Goal: Task Accomplishment & Management: Manage account settings

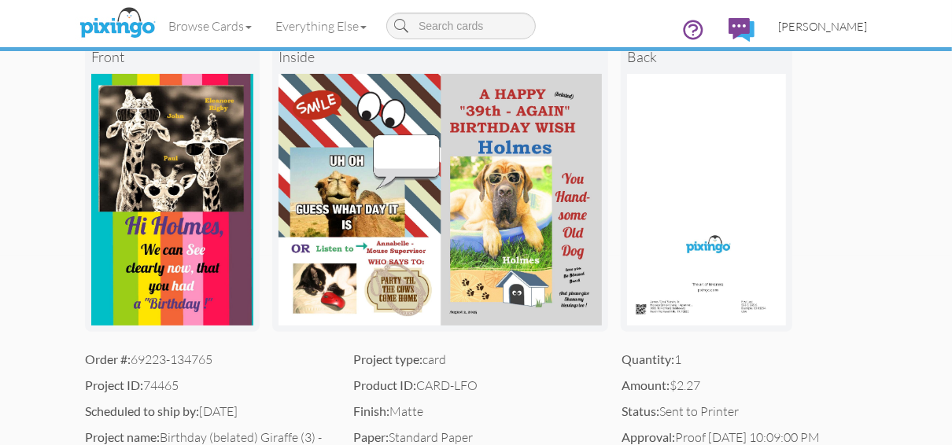
scroll to position [189, 0]
click at [803, 24] on span "[PERSON_NAME]" at bounding box center [822, 26] width 89 height 13
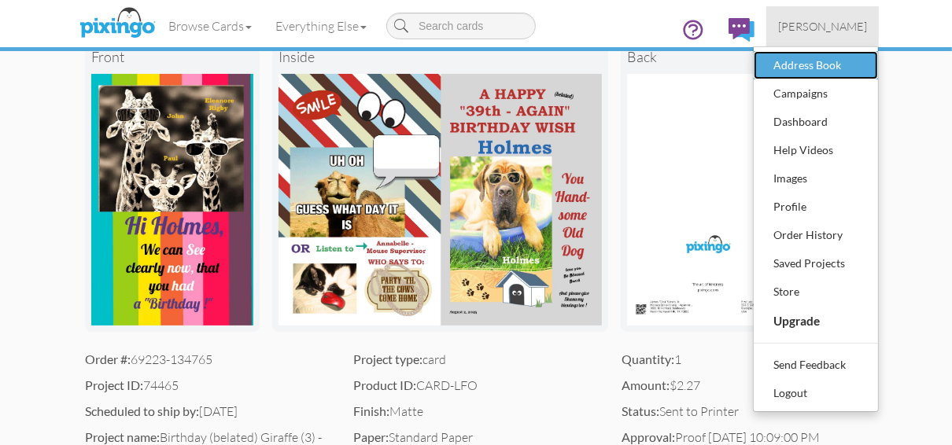
click at [788, 64] on div "Address Book" at bounding box center [815, 65] width 93 height 24
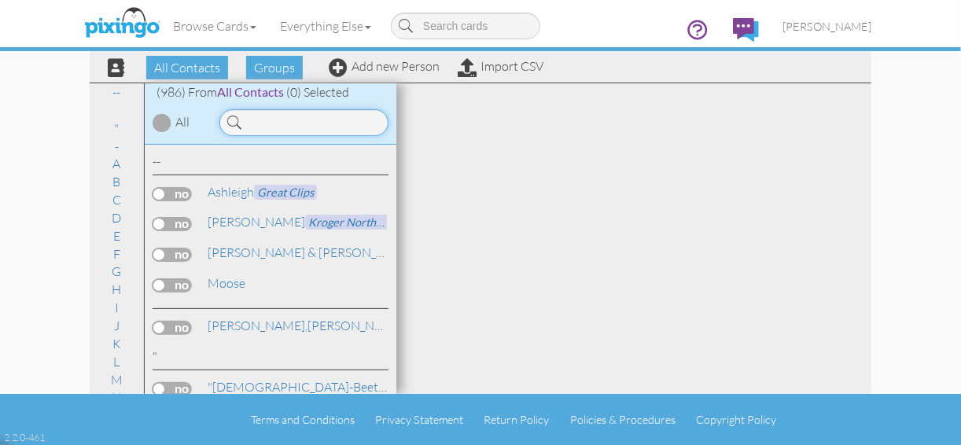
click at [243, 120] on input at bounding box center [303, 122] width 169 height 27
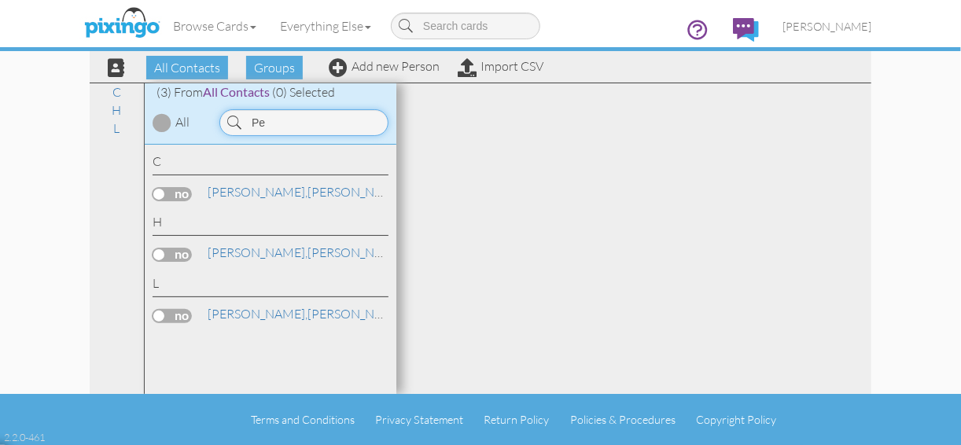
type input "P"
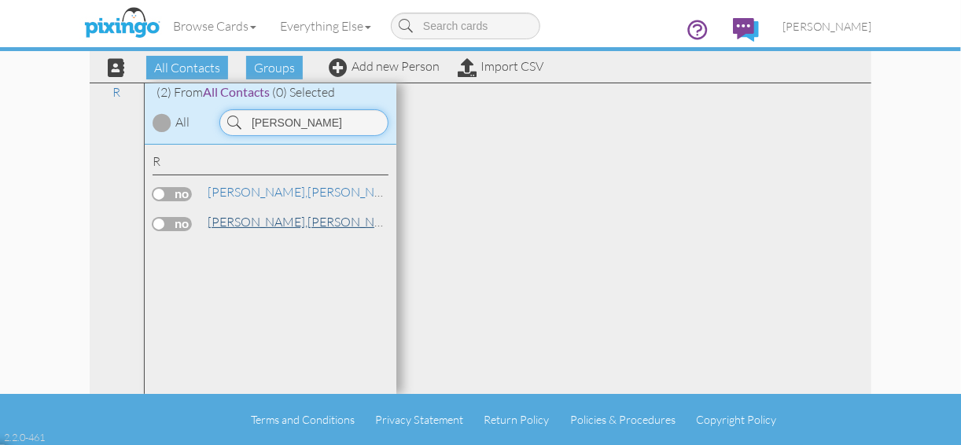
type input "[PERSON_NAME]"
click at [250, 225] on span "[PERSON_NAME]," at bounding box center [258, 222] width 100 height 16
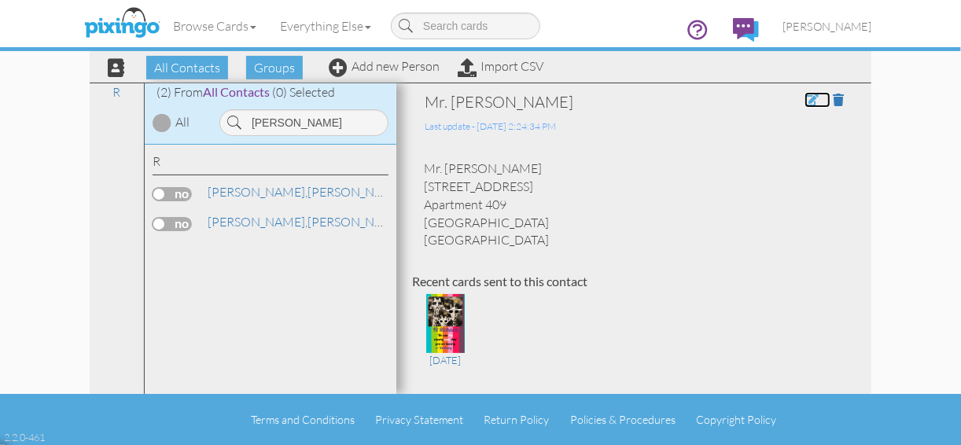
click at [805, 98] on span at bounding box center [812, 100] width 14 height 13
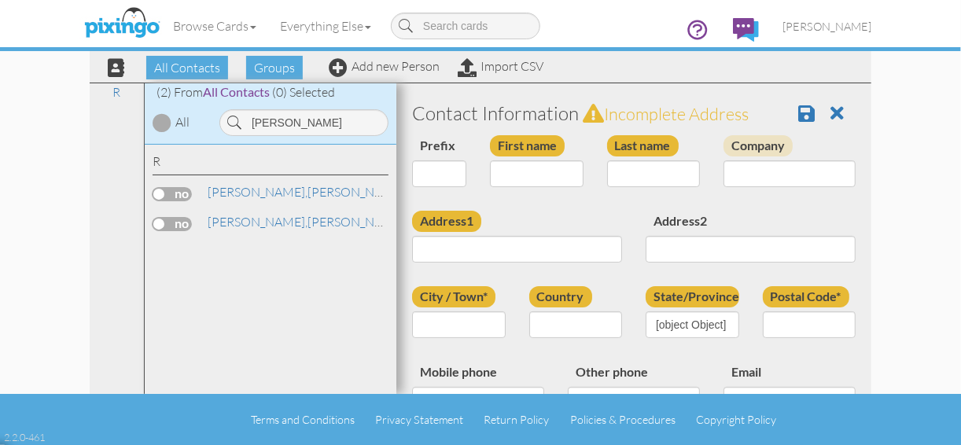
select select "string:Mr."
type input "[PERSON_NAME]"
type input "[STREET_ADDRESS]"
type input "Apartment 409"
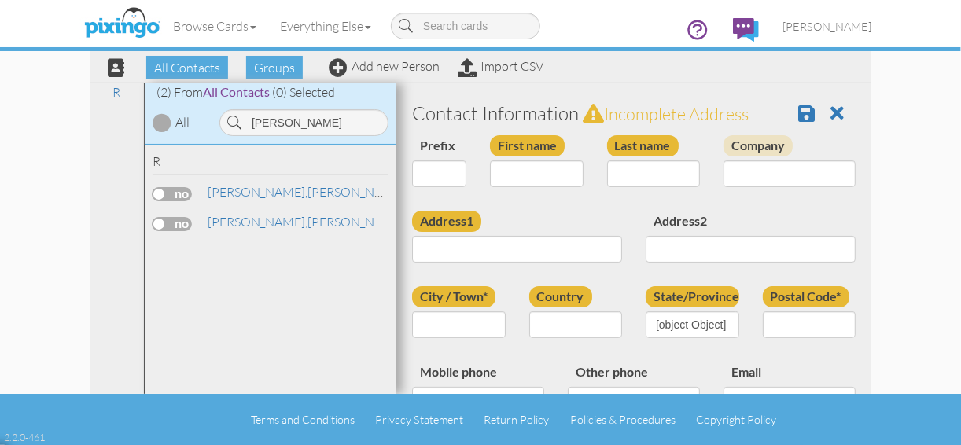
type input "[GEOGRAPHIC_DATA]"
type input "76180"
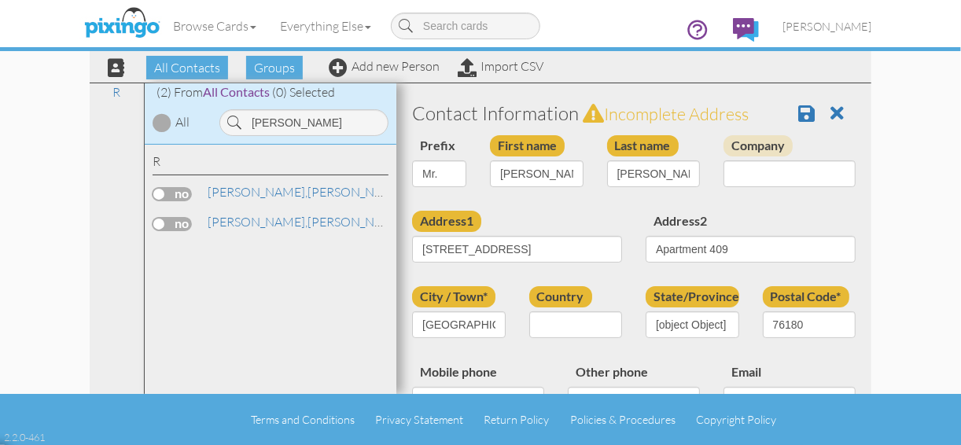
select select "object:3649"
select select "object:3894"
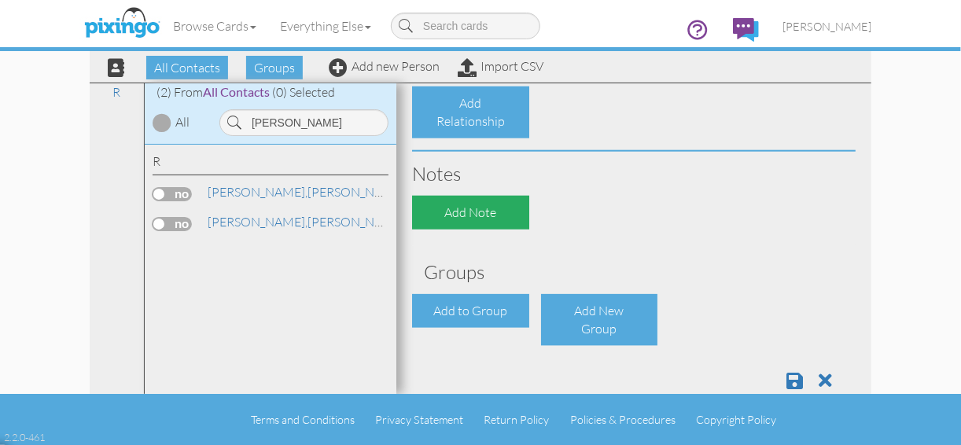
scroll to position [695, 0]
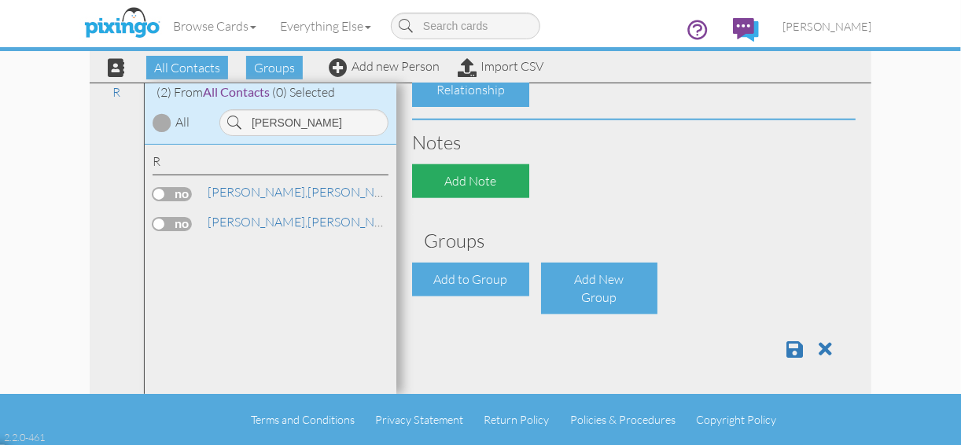
click at [433, 180] on div "Add Note" at bounding box center [470, 181] width 117 height 34
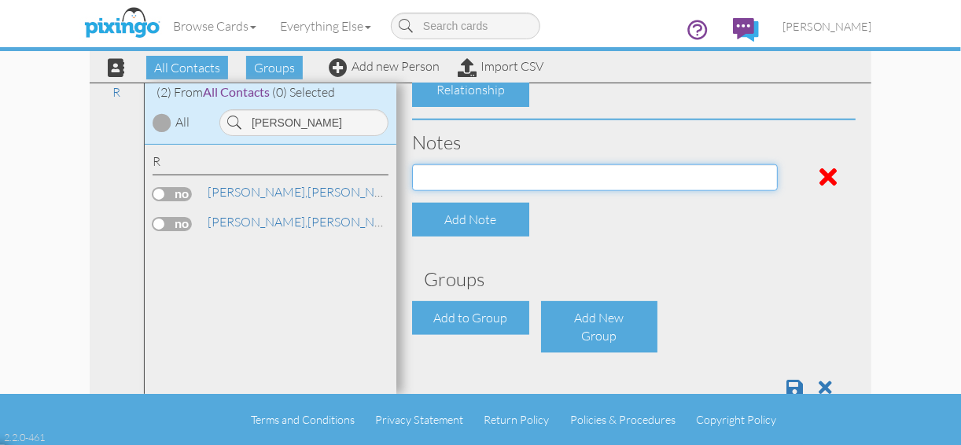
click at [418, 173] on input at bounding box center [595, 177] width 366 height 27
click at [584, 175] on input "They moved to [PERSON_NAME] of [US_STATE]" at bounding box center [595, 177] width 366 height 27
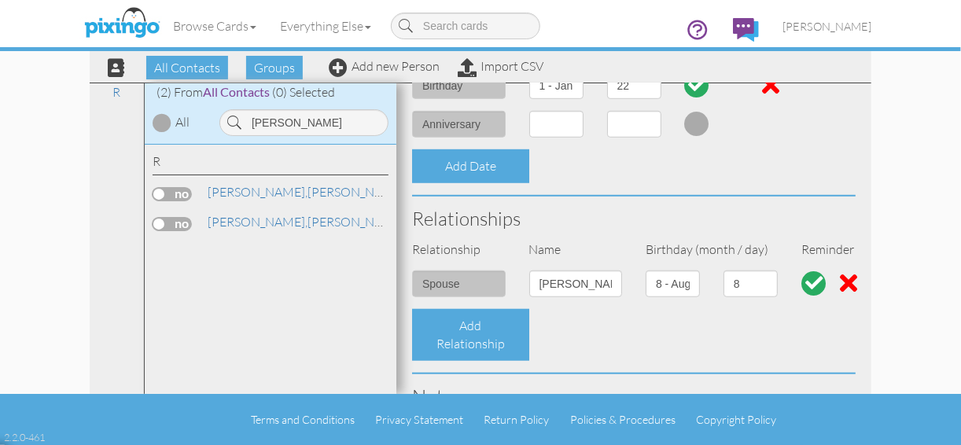
scroll to position [503, 0]
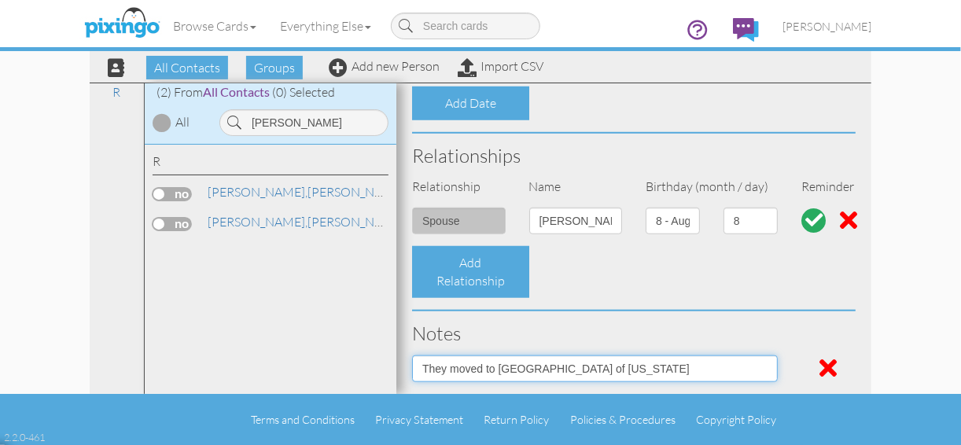
type input "They moved to [GEOGRAPHIC_DATA] of [US_STATE]"
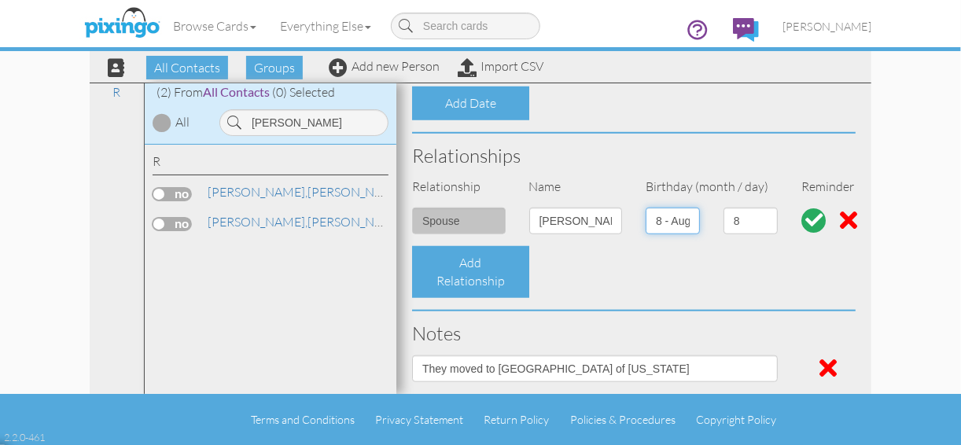
click at [686, 219] on select "1 - [DATE] - [DATE] - [DATE] - [DATE] - [DATE] - [DATE] - [DATE] - [DATE] - [DA…" at bounding box center [673, 221] width 54 height 27
click at [719, 236] on div "1 2 3 4 5 6 7 8 9 10 11 12 13 14 15 16 17 18 19 20 21 22 23 24 25 26 27 28 29 3…" at bounding box center [751, 227] width 78 height 39
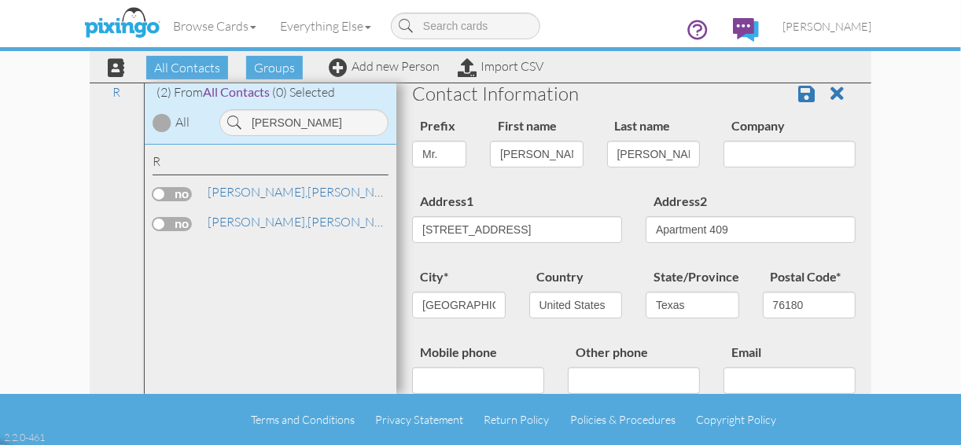
scroll to position [0, 0]
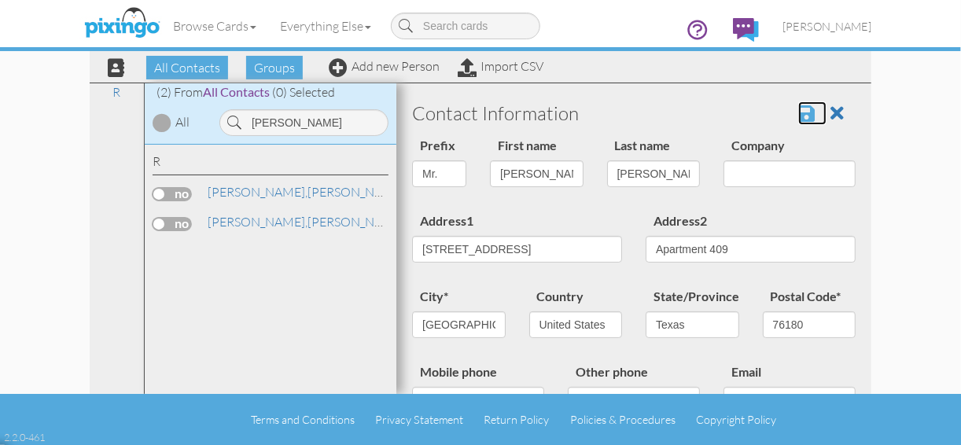
click at [798, 114] on span at bounding box center [806, 113] width 17 height 19
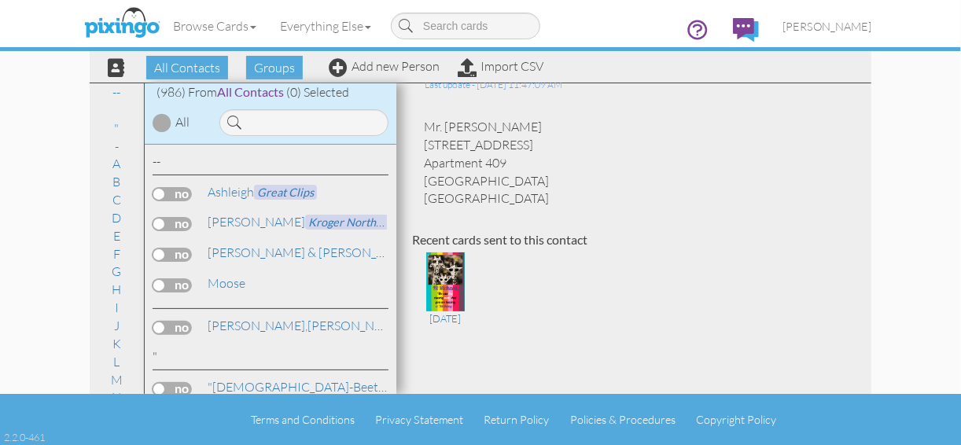
scroll to position [63, 0]
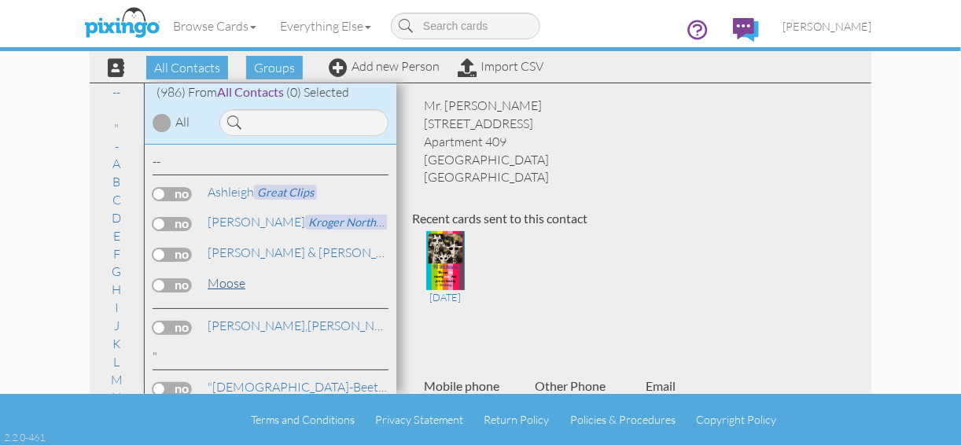
click at [226, 283] on link "Moose" at bounding box center [226, 283] width 41 height 19
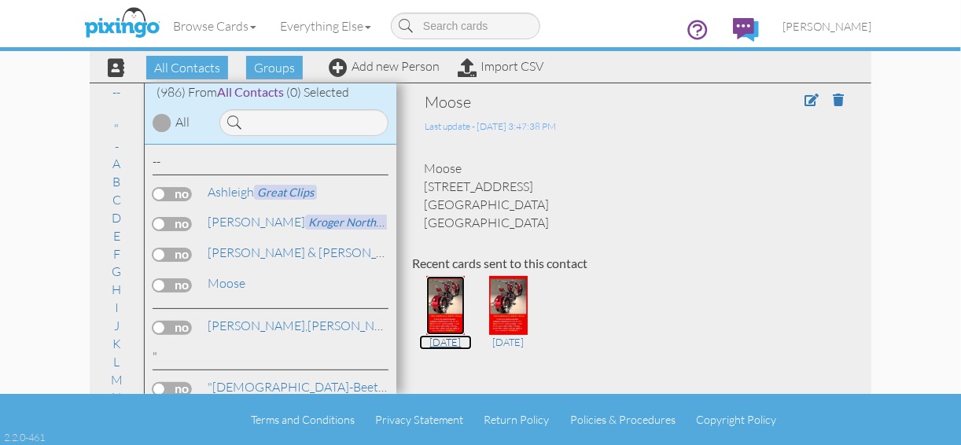
click at [441, 304] on img at bounding box center [445, 305] width 38 height 59
